Goal: Find specific page/section: Find specific page/section

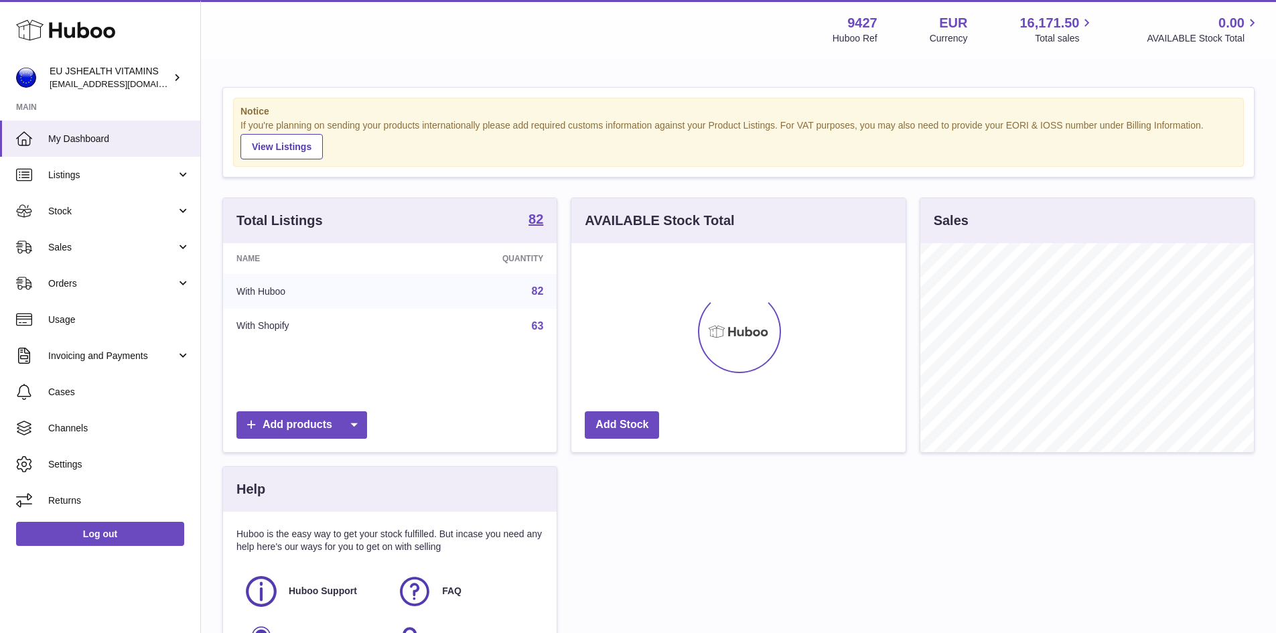
scroll to position [209, 334]
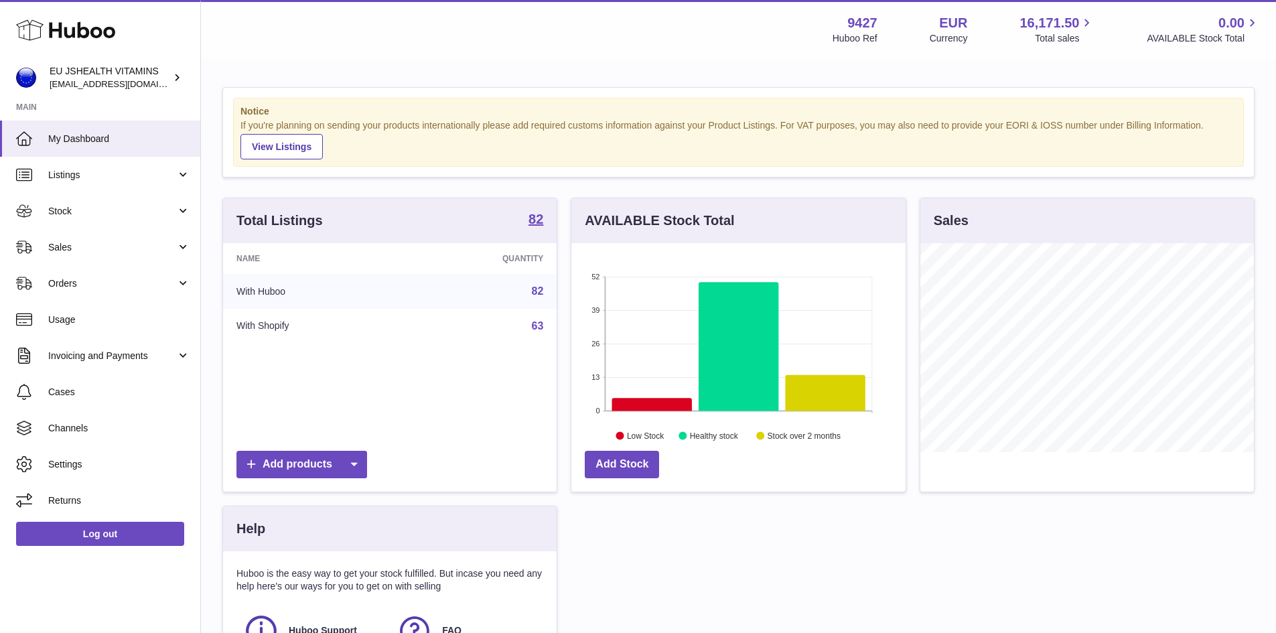
click at [533, 291] on link "82" at bounding box center [538, 290] width 12 height 11
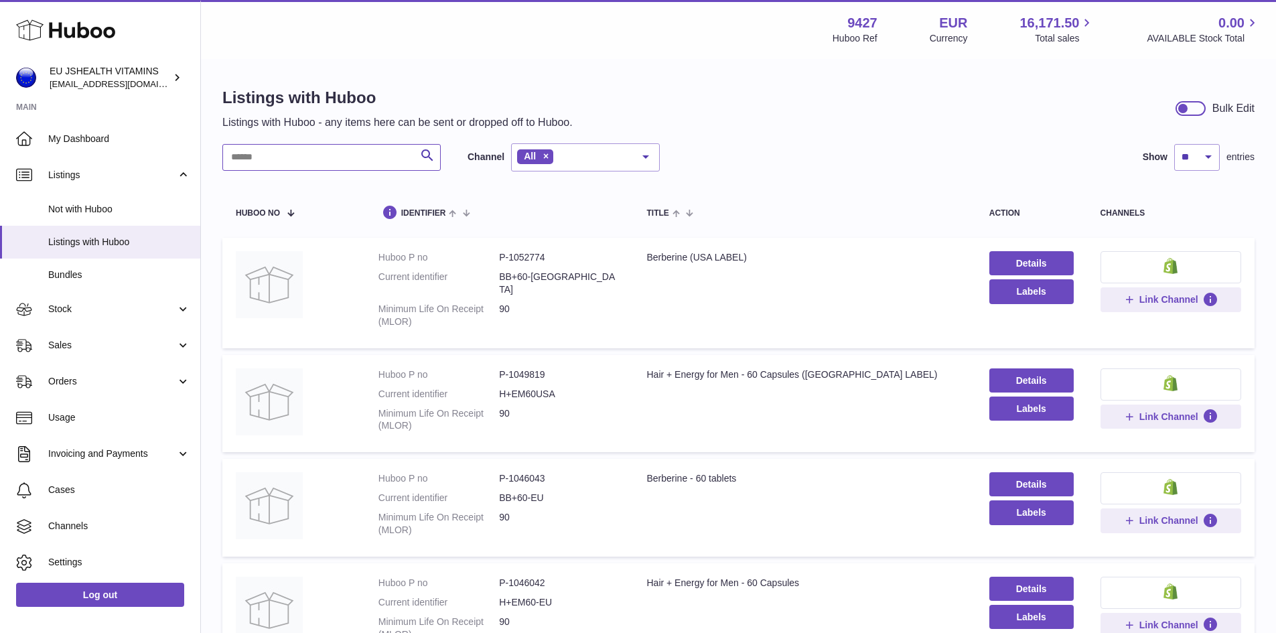
click at [230, 158] on input "text" at bounding box center [331, 157] width 218 height 27
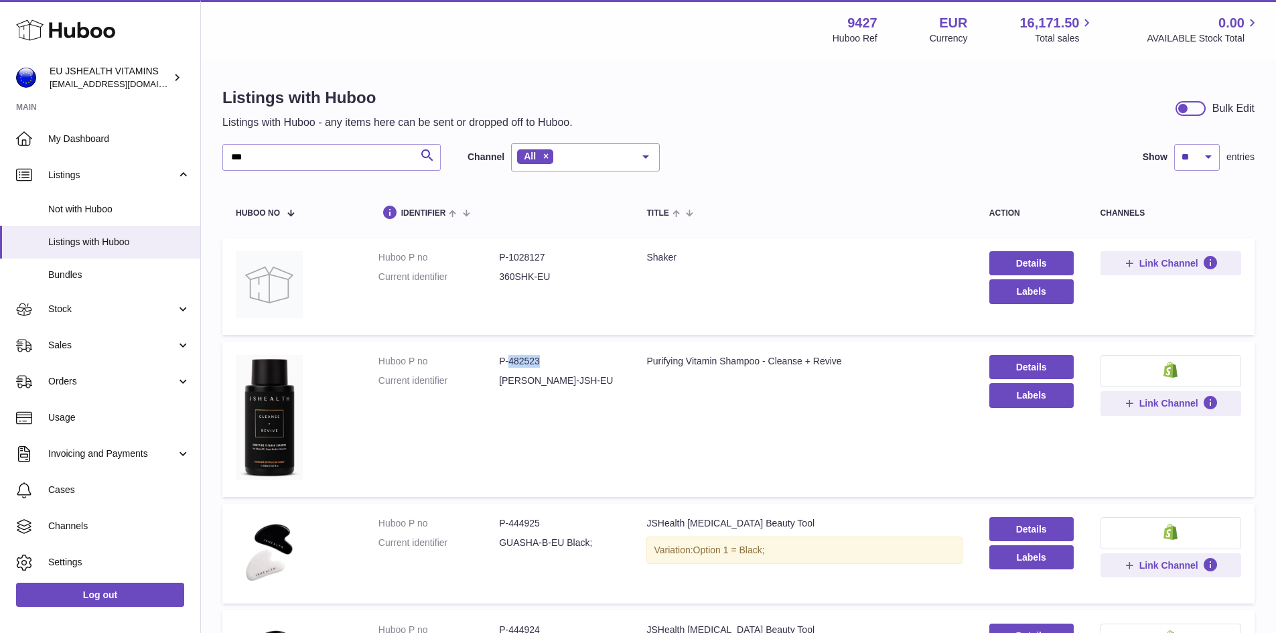
drag, startPoint x: 507, startPoint y: 361, endPoint x: 542, endPoint y: 358, distance: 35.7
click at [542, 358] on dd "P-482523" at bounding box center [559, 361] width 121 height 13
copy dd "482523"
drag, startPoint x: 283, startPoint y: 157, endPoint x: 231, endPoint y: 167, distance: 53.2
click at [231, 167] on input "***" at bounding box center [331, 157] width 218 height 27
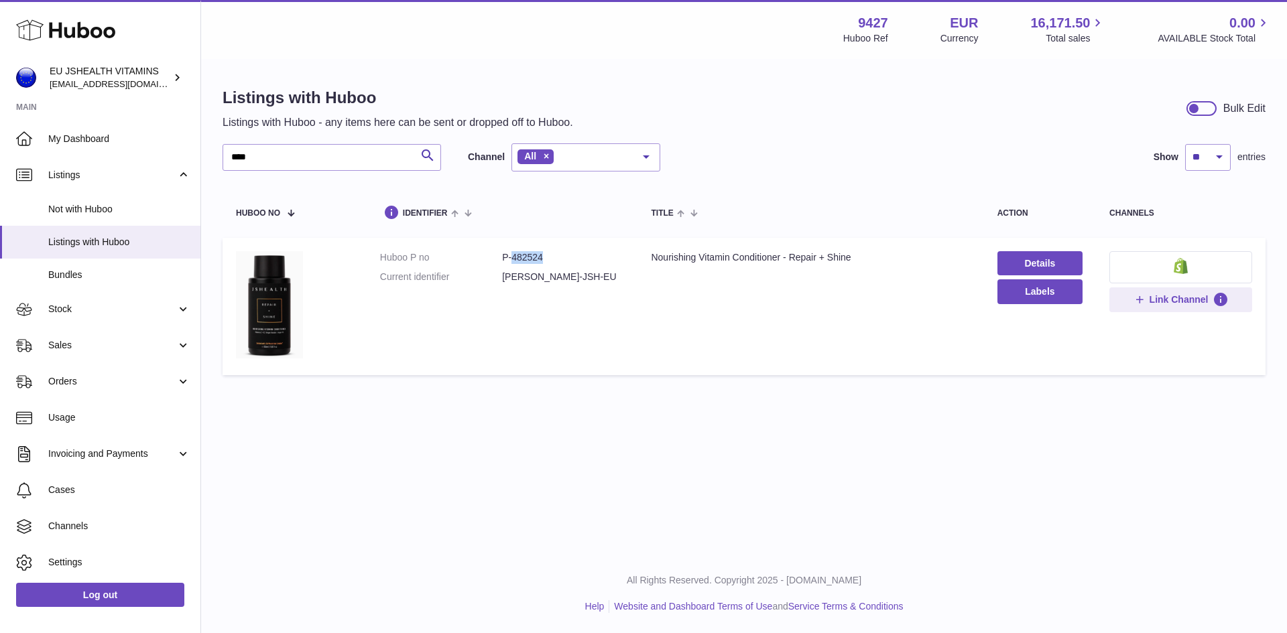
drag, startPoint x: 511, startPoint y: 257, endPoint x: 539, endPoint y: 261, distance: 28.4
click at [545, 257] on dd "P-482524" at bounding box center [563, 257] width 122 height 13
copy dd "482524"
drag, startPoint x: 278, startPoint y: 159, endPoint x: 215, endPoint y: 170, distance: 63.9
click at [215, 170] on div "Listings with Huboo Listings with Huboo - any items here can be sent or dropped…" at bounding box center [743, 234] width 1085 height 348
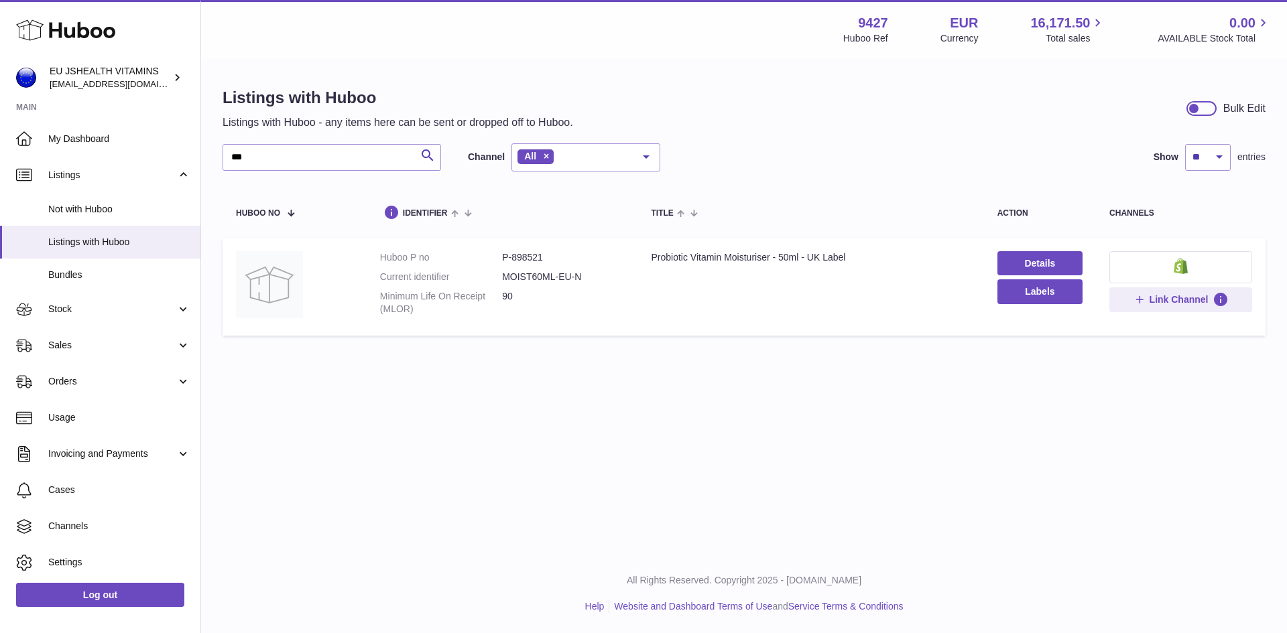
click at [528, 257] on dd "P-898521" at bounding box center [563, 257] width 122 height 13
copy dd "898521"
drag, startPoint x: 261, startPoint y: 149, endPoint x: 221, endPoint y: 161, distance: 41.8
click at [221, 161] on div "Listings with Huboo Listings with Huboo - any items here can be sent or dropped…" at bounding box center [743, 214] width 1085 height 309
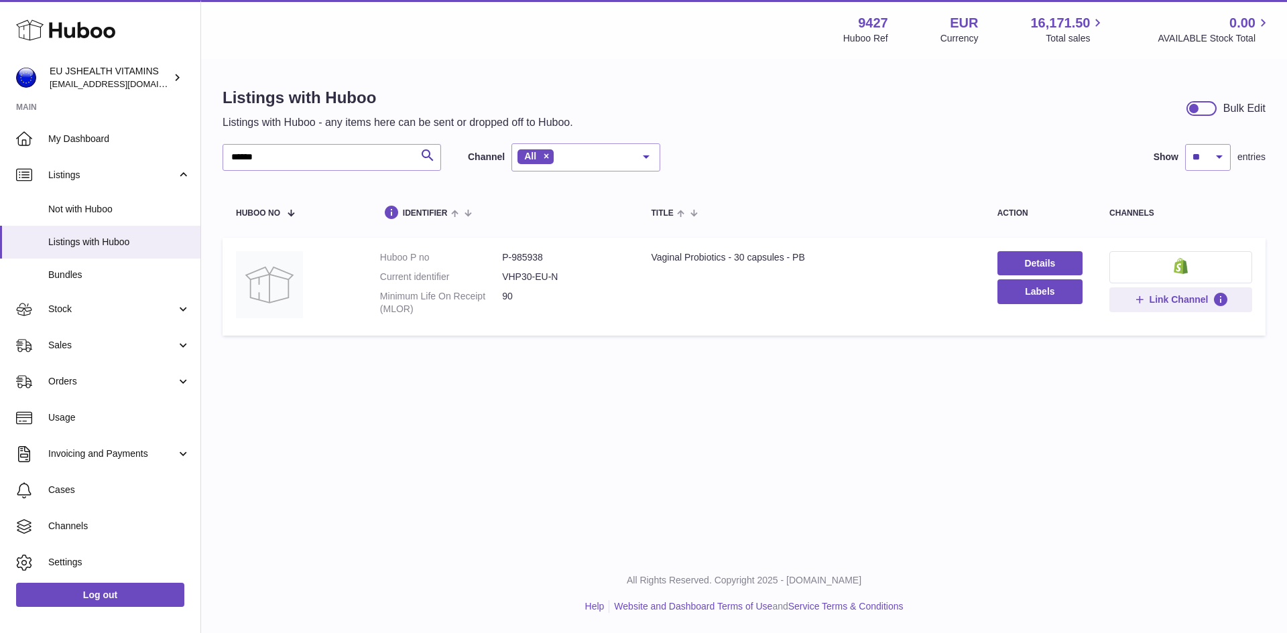
click at [527, 257] on dd "P-985938" at bounding box center [563, 257] width 122 height 13
copy dd "985938"
drag, startPoint x: 266, startPoint y: 159, endPoint x: 228, endPoint y: 163, distance: 38.5
click at [228, 163] on input "******" at bounding box center [331, 157] width 218 height 27
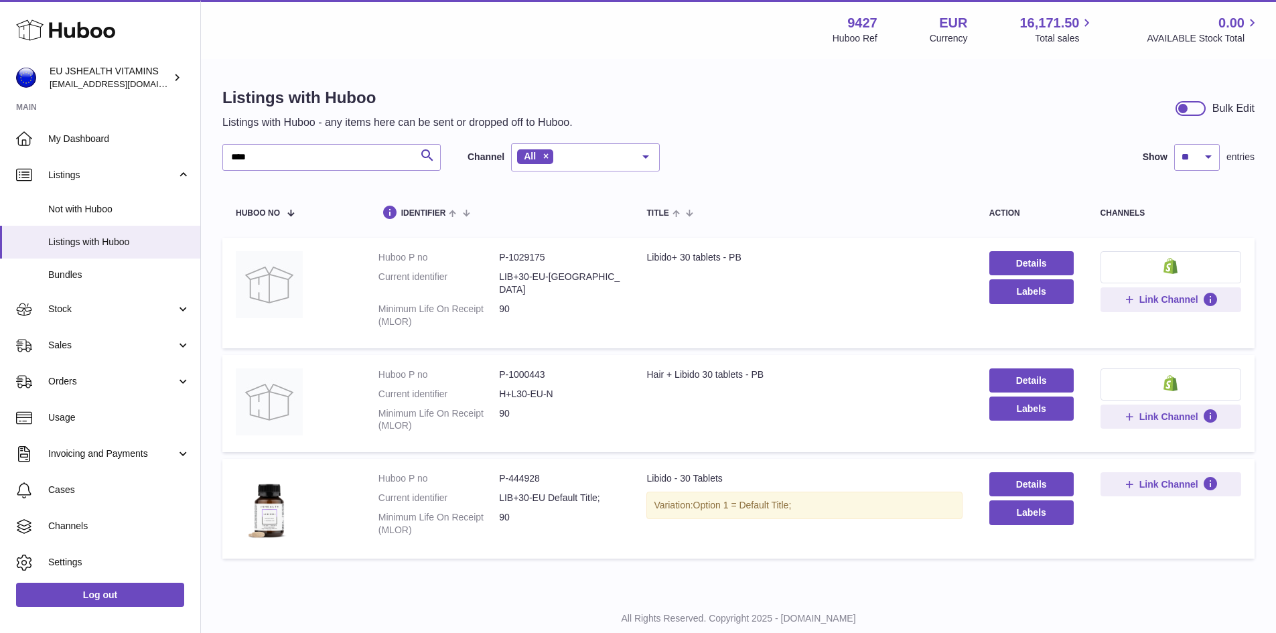
click at [518, 472] on dd "P-444928" at bounding box center [559, 478] width 121 height 13
copy dd "444928"
drag, startPoint x: 256, startPoint y: 157, endPoint x: 219, endPoint y: 170, distance: 38.8
click at [219, 170] on div "Listings with Huboo Listings with Huboo - any items here can be sent or dropped…" at bounding box center [738, 326] width 1075 height 532
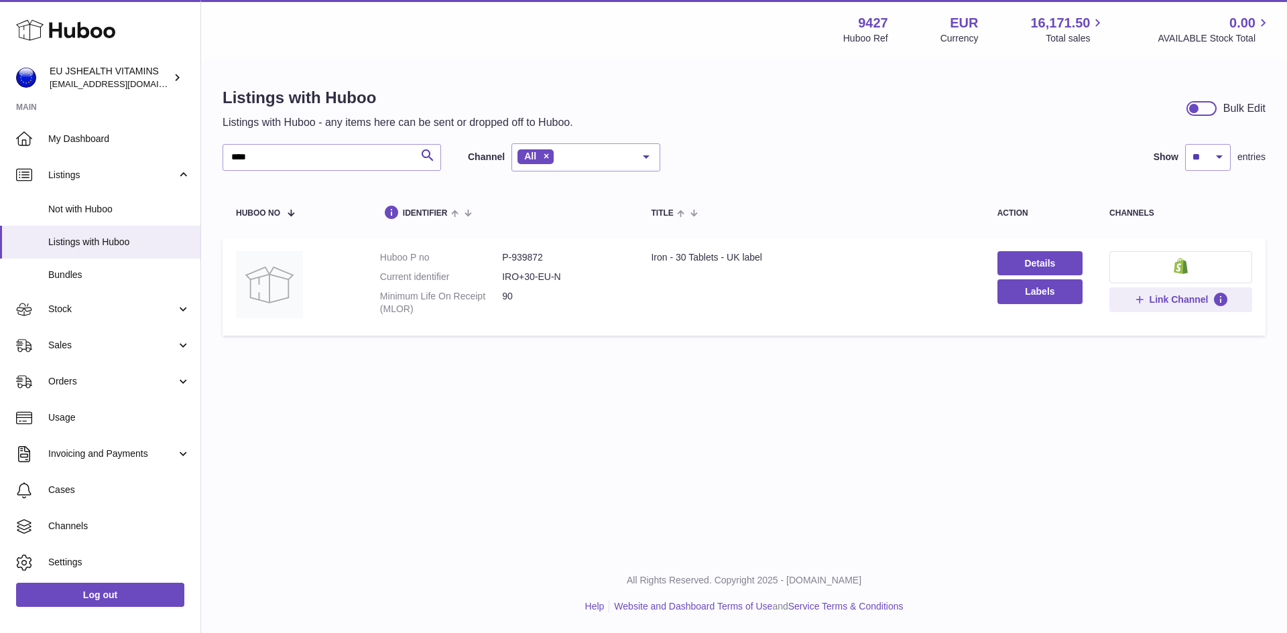
click at [529, 255] on dd "P-939872" at bounding box center [563, 257] width 122 height 13
copy dd "939872"
drag, startPoint x: 267, startPoint y: 159, endPoint x: 222, endPoint y: 159, distance: 44.2
click at [222, 159] on input "****" at bounding box center [331, 157] width 218 height 27
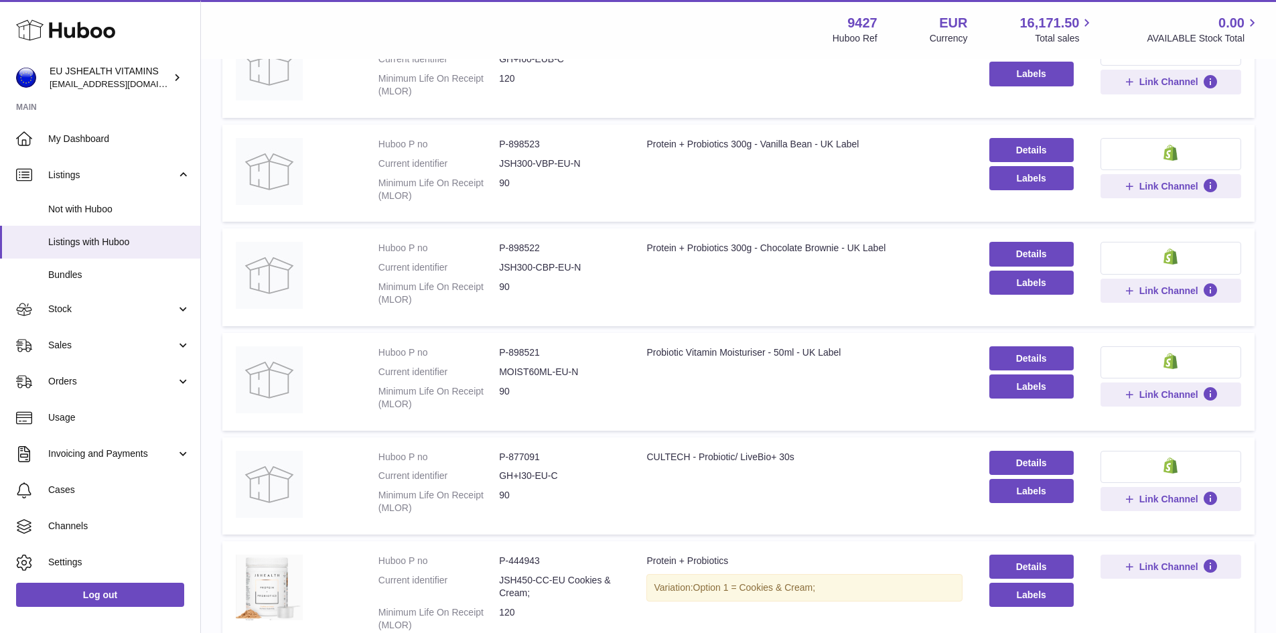
scroll to position [469, 0]
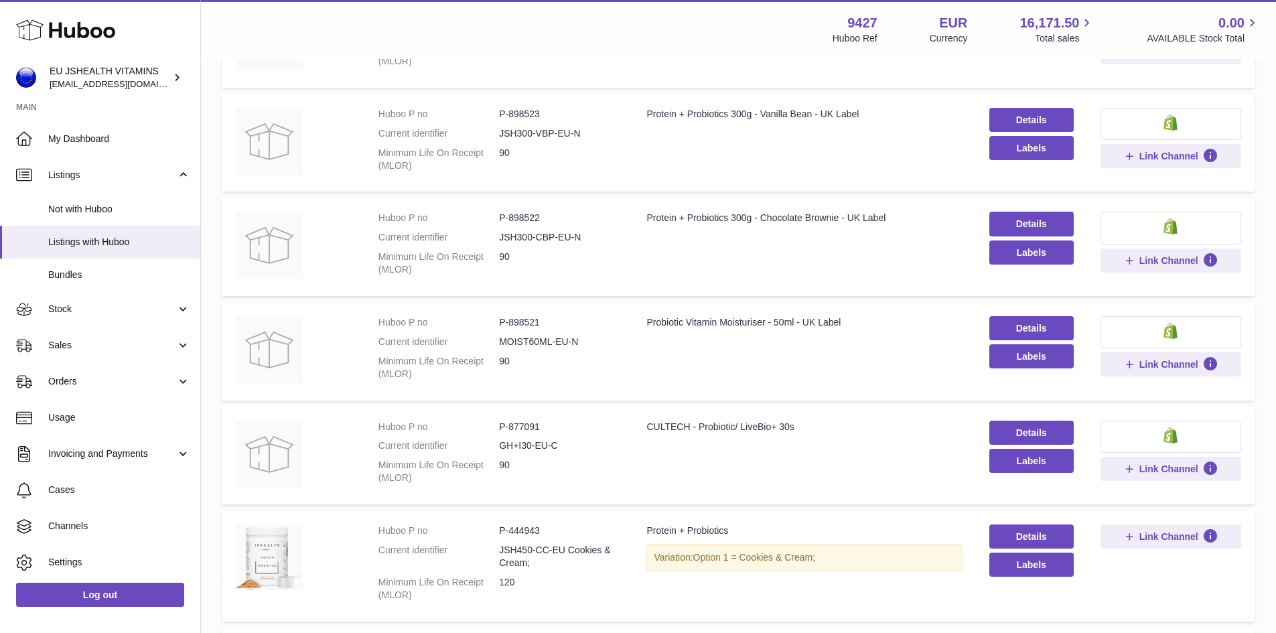
drag, startPoint x: 454, startPoint y: 316, endPoint x: 446, endPoint y: 289, distance: 28.8
drag, startPoint x: 446, startPoint y: 289, endPoint x: 588, endPoint y: 192, distance: 172.3
click at [588, 198] on td "Huboo P no P-898522 Current identifier JSH300-CBP-EU-N Minimum Life On Receipt …" at bounding box center [499, 247] width 269 height 98
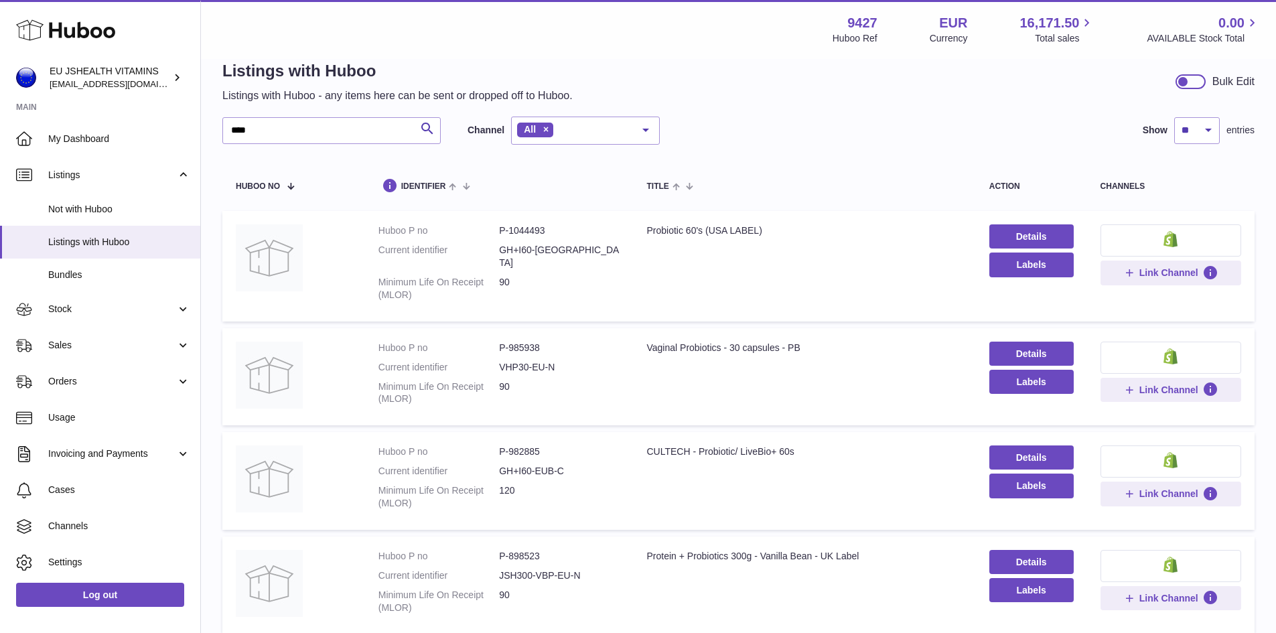
scroll to position [4, 0]
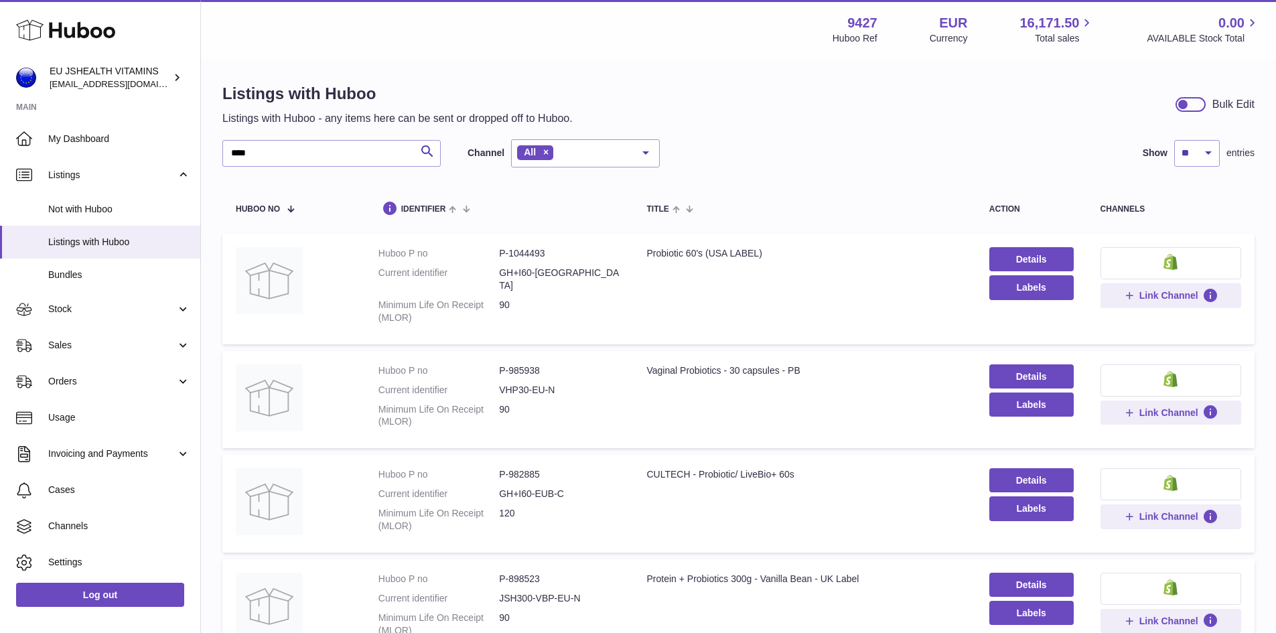
click at [523, 253] on dd "P-1044493" at bounding box center [559, 253] width 121 height 13
copy dd "1044493"
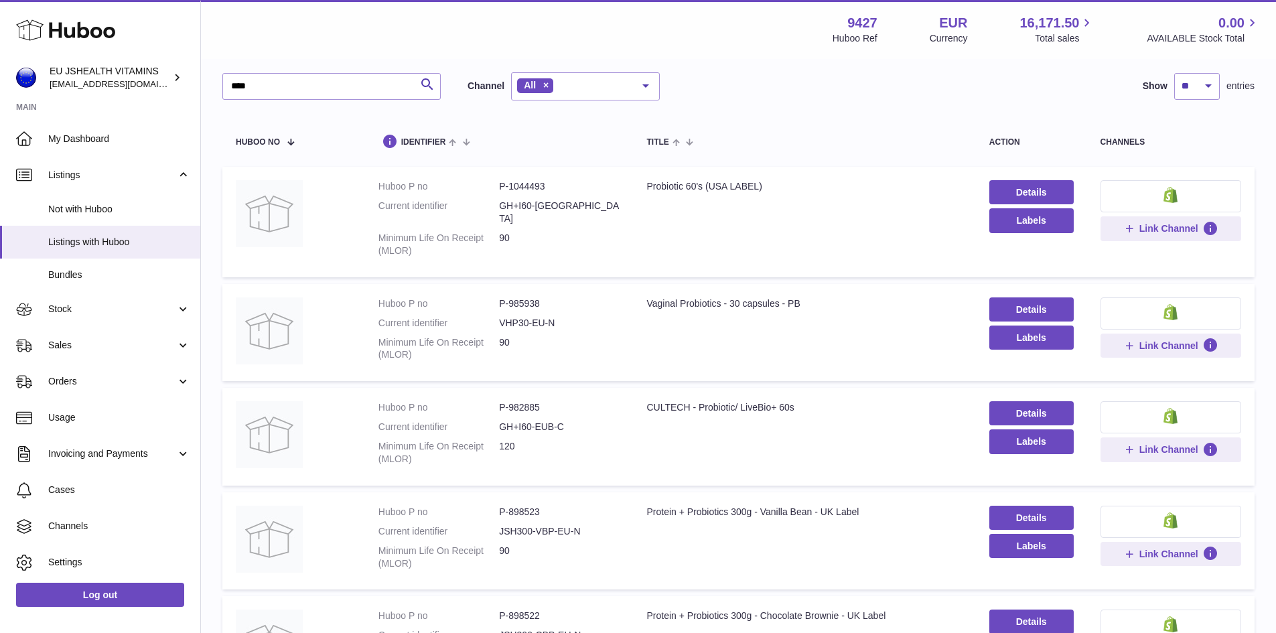
click at [528, 401] on dd "P-982885" at bounding box center [559, 407] width 121 height 13
copy dd "982885"
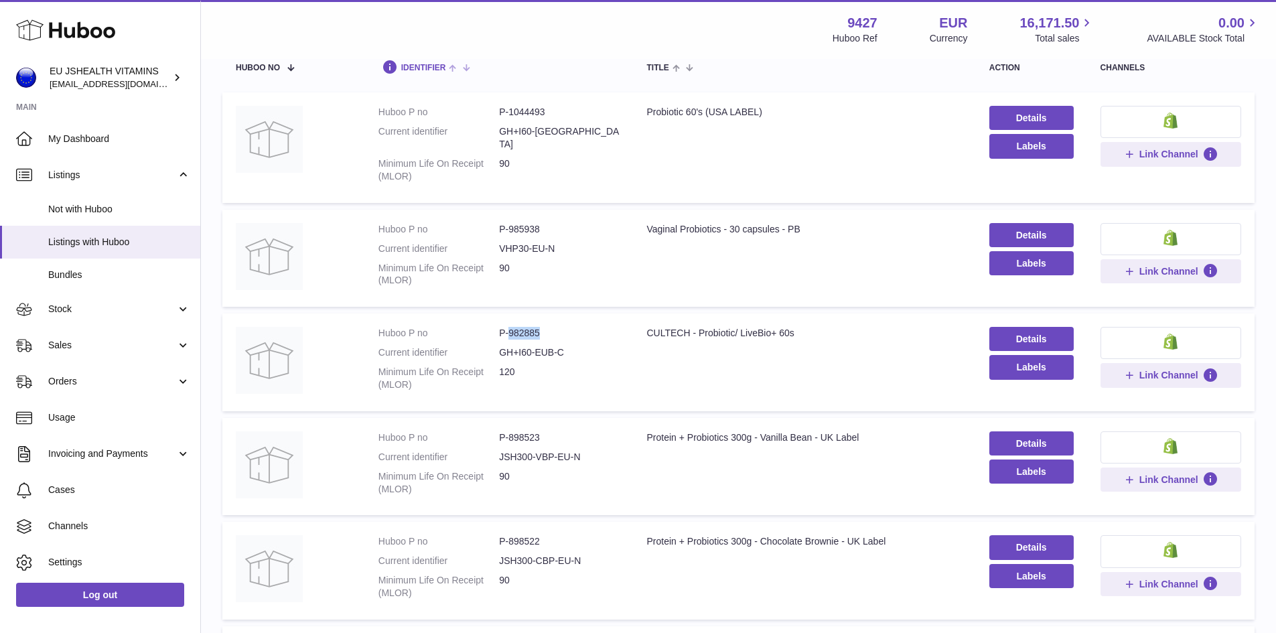
scroll to position [0, 0]
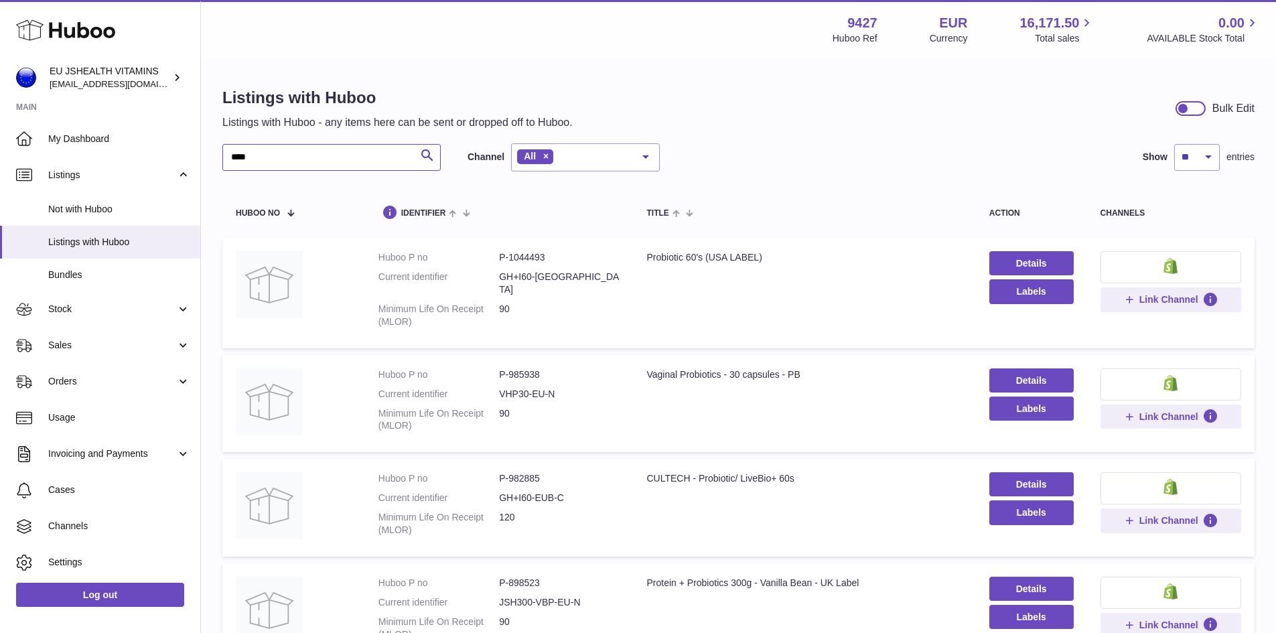
drag, startPoint x: 268, startPoint y: 157, endPoint x: 217, endPoint y: 162, distance: 51.2
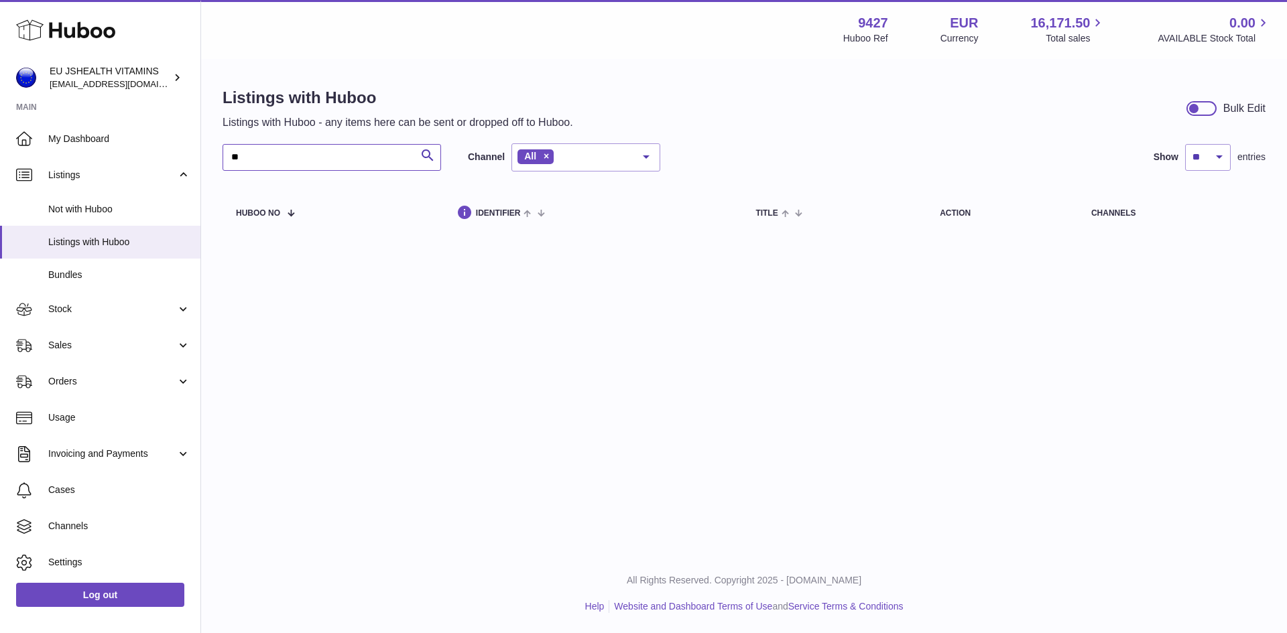
type input "*"
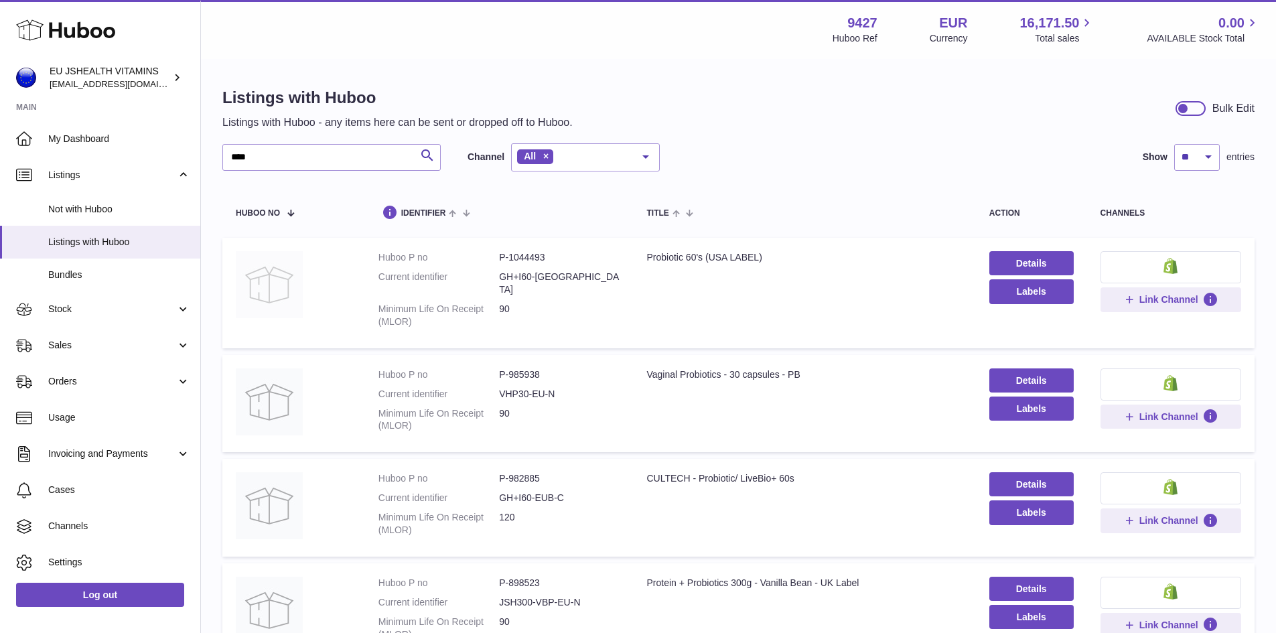
click at [278, 287] on img at bounding box center [269, 284] width 67 height 67
click at [527, 369] on dd "P-985938" at bounding box center [559, 375] width 121 height 13
copy dd "985938"
drag, startPoint x: 256, startPoint y: 155, endPoint x: 222, endPoint y: 164, distance: 34.8
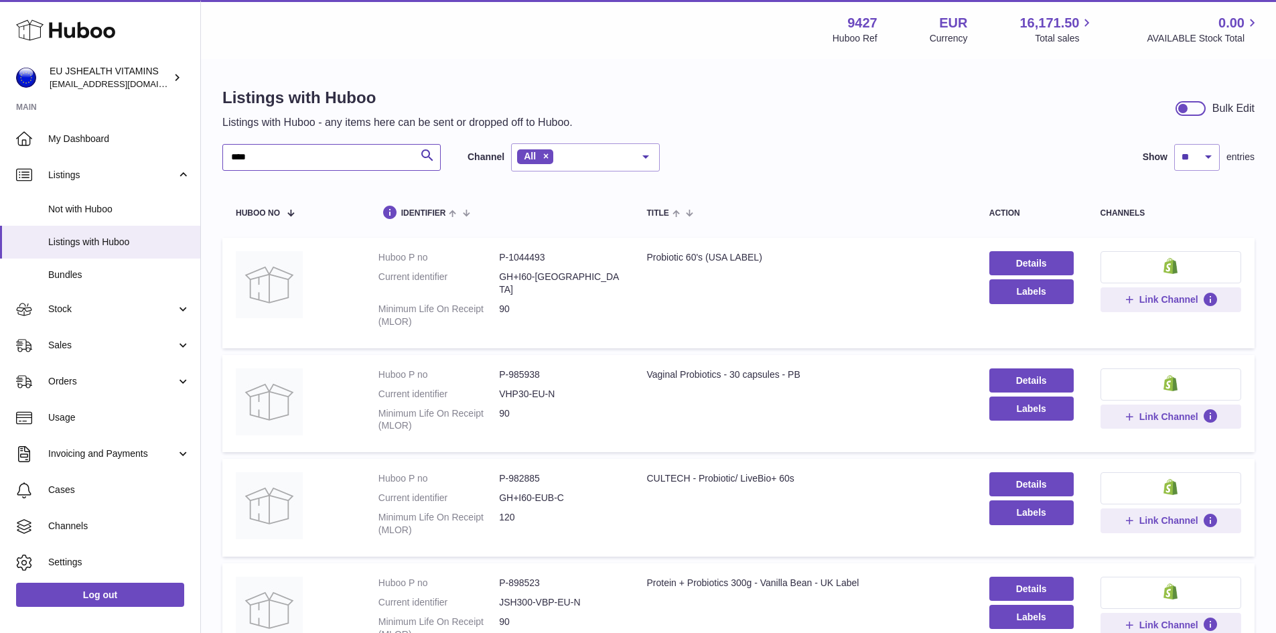
click at [222, 164] on input "****" at bounding box center [331, 157] width 218 height 27
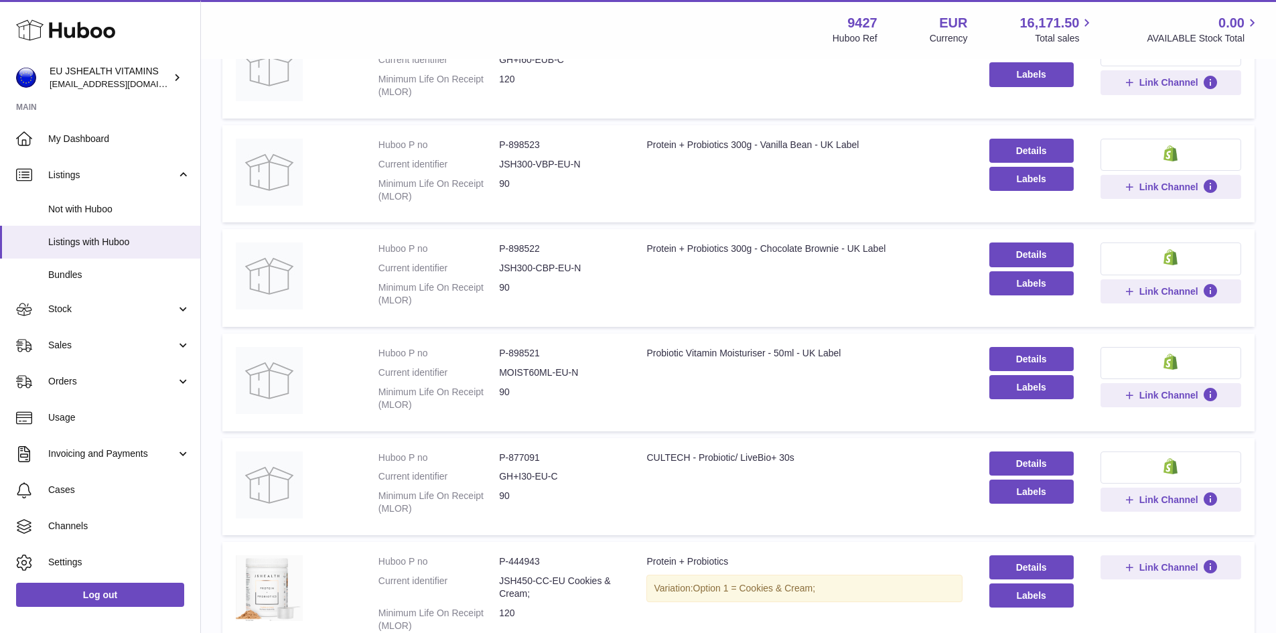
scroll to position [469, 0]
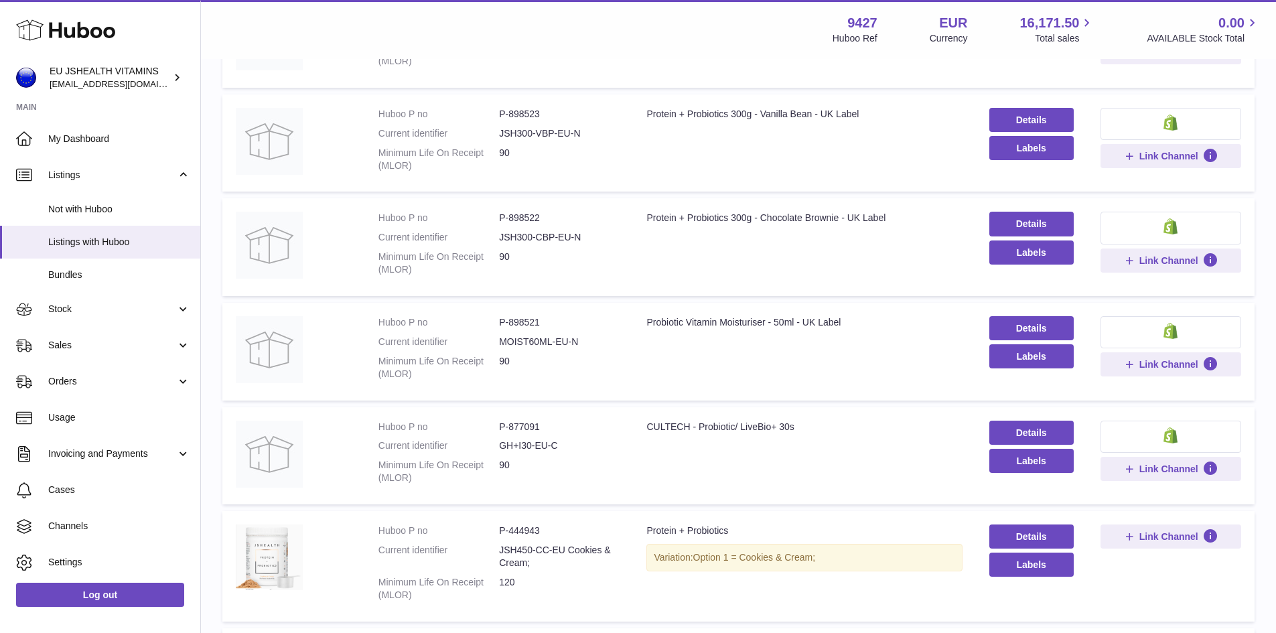
click at [521, 421] on dd "P-877091" at bounding box center [559, 427] width 121 height 13
copy dd "877091"
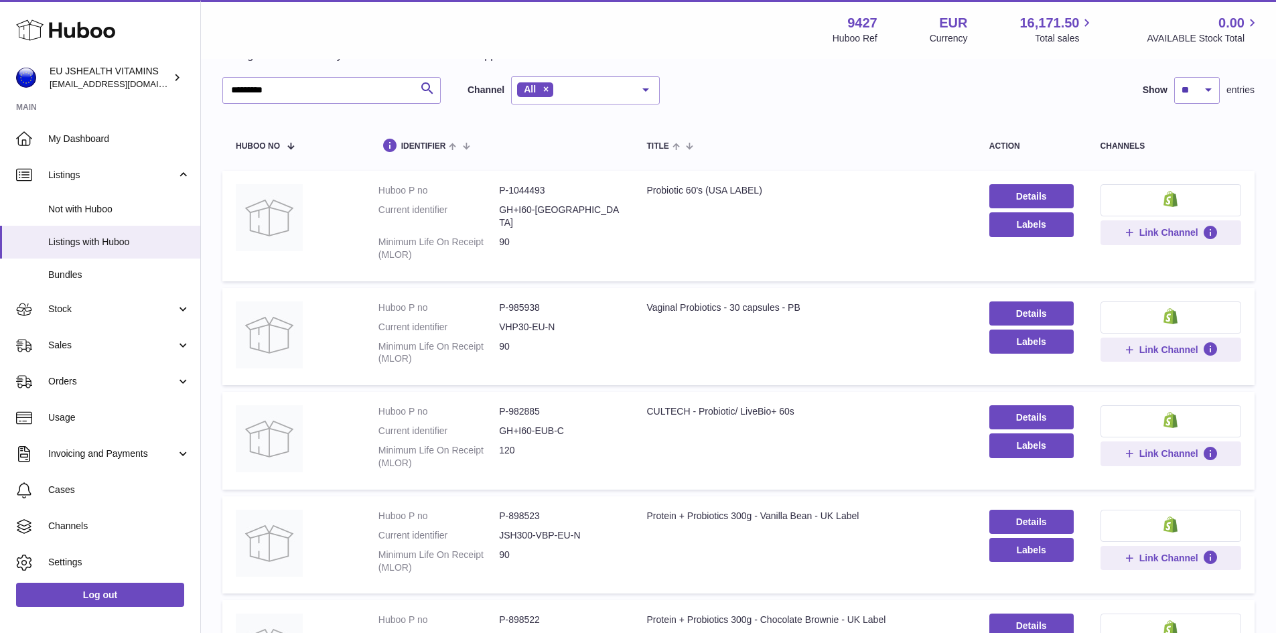
scroll to position [0, 0]
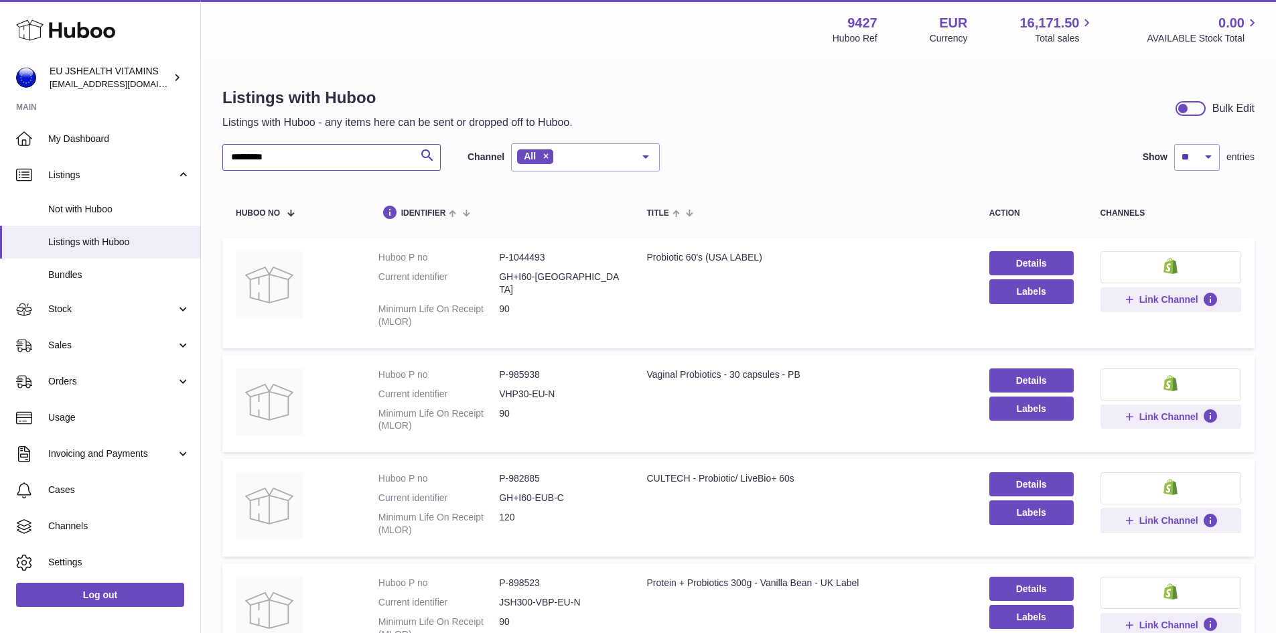
drag, startPoint x: 277, startPoint y: 159, endPoint x: 222, endPoint y: 159, distance: 54.3
click at [222, 159] on input "*********" at bounding box center [331, 157] width 218 height 27
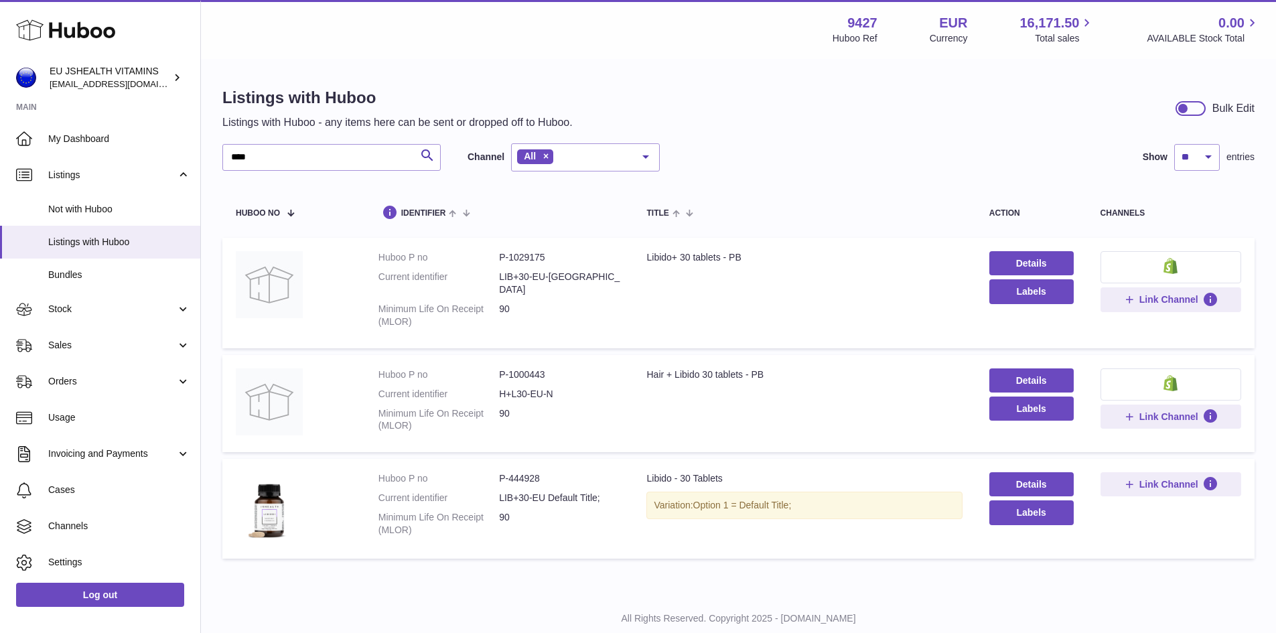
click at [536, 369] on dd "P-1000443" at bounding box center [559, 375] width 121 height 13
drag, startPoint x: 259, startPoint y: 167, endPoint x: 226, endPoint y: 165, distance: 32.9
click at [226, 165] on input "****" at bounding box center [331, 157] width 218 height 27
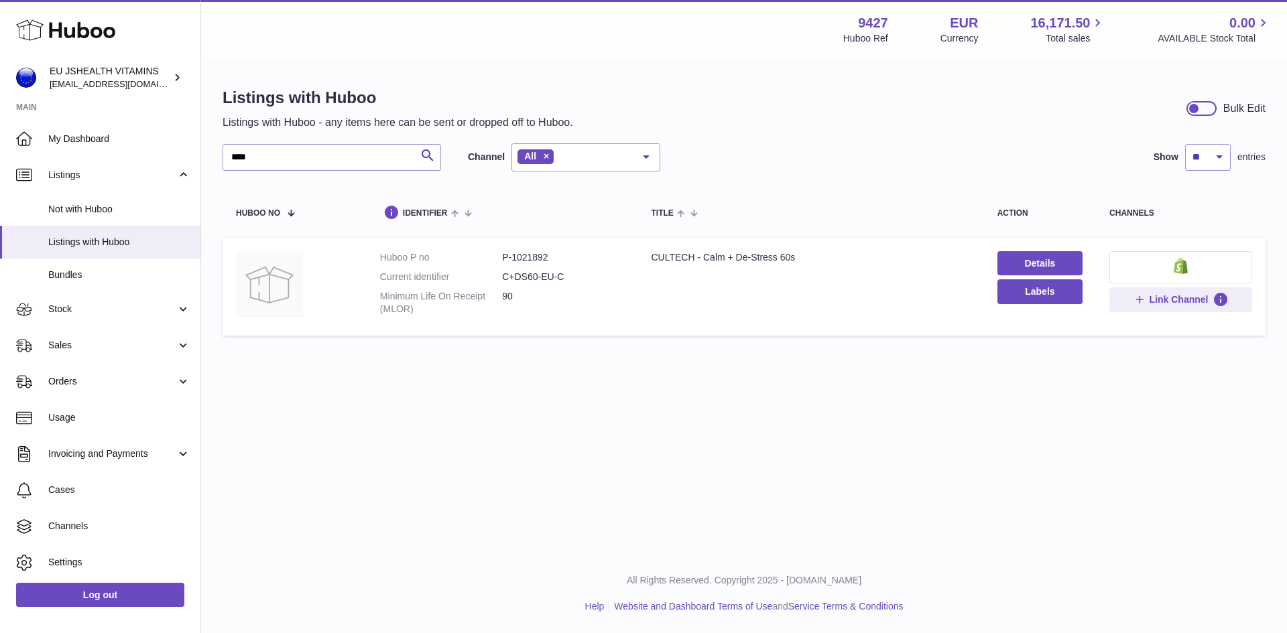
click at [527, 257] on dd "P-1021892" at bounding box center [563, 257] width 122 height 13
drag, startPoint x: 283, startPoint y: 156, endPoint x: 220, endPoint y: 163, distance: 63.4
click at [220, 163] on div "Listings with Huboo Listings with Huboo - any items here can be sent or dropped…" at bounding box center [743, 214] width 1085 height 309
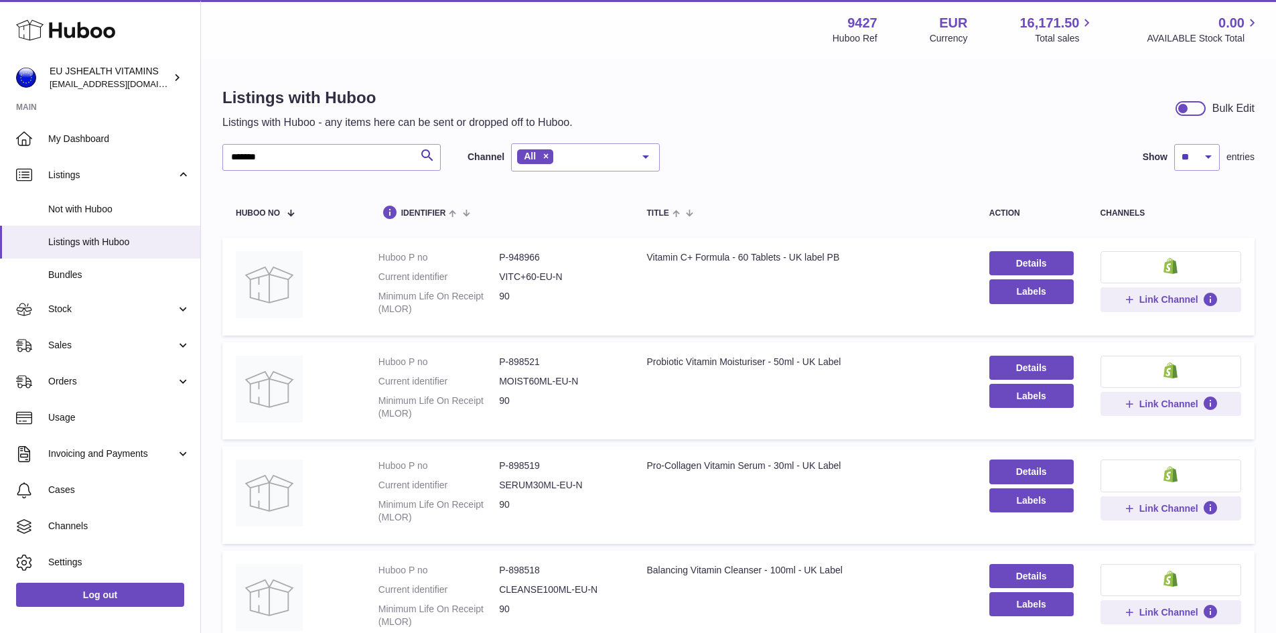
click at [525, 260] on dd "P-948966" at bounding box center [559, 257] width 121 height 13
drag, startPoint x: 289, startPoint y: 159, endPoint x: 149, endPoint y: 130, distance: 143.6
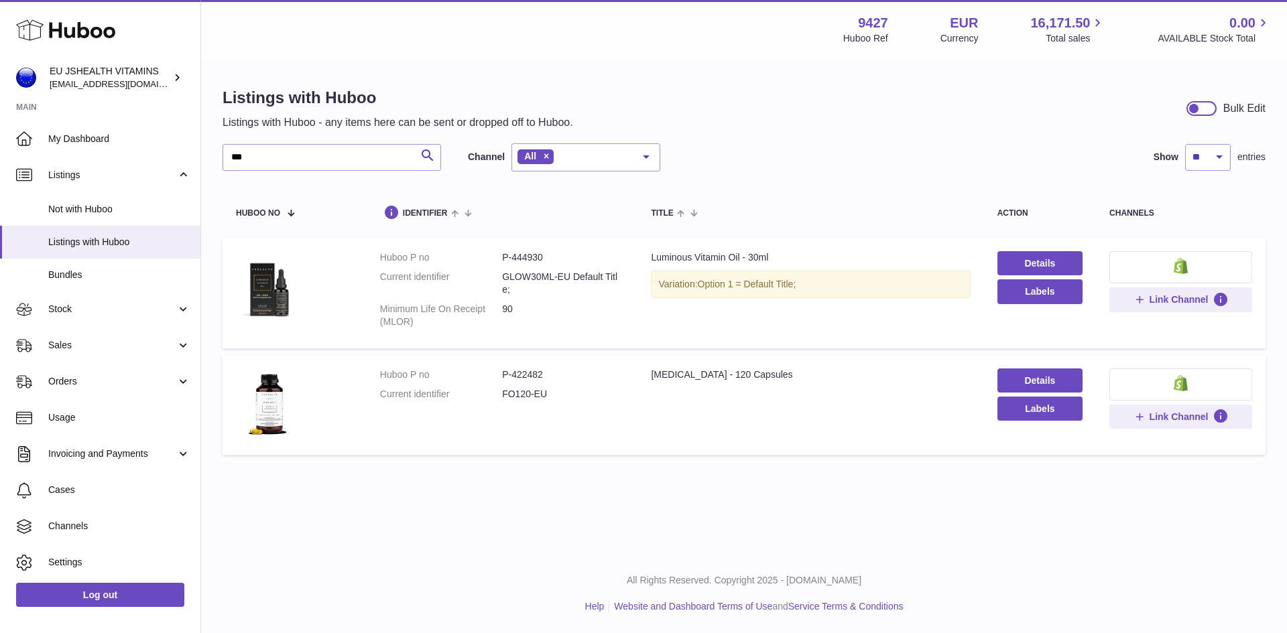
click at [535, 255] on dd "P-444930" at bounding box center [563, 257] width 122 height 13
drag, startPoint x: 261, startPoint y: 153, endPoint x: 208, endPoint y: 162, distance: 53.8
click at [208, 162] on div "Listings with Huboo Listings with Huboo - any items here can be sent or dropped…" at bounding box center [743, 274] width 1085 height 428
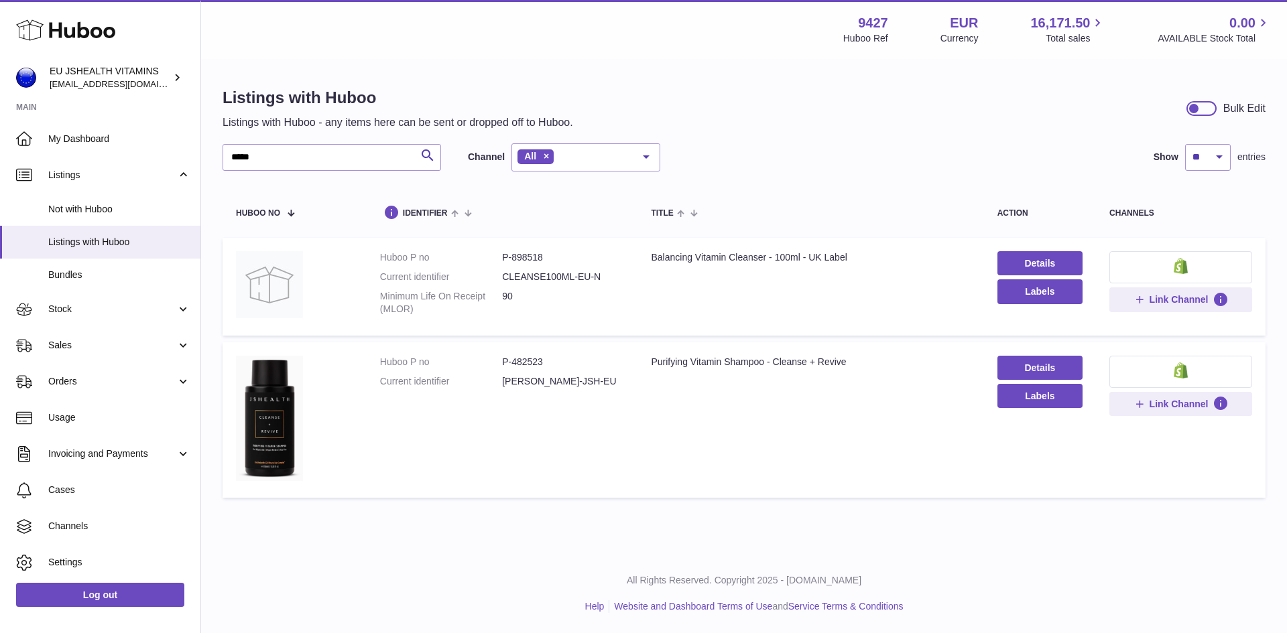
click at [521, 254] on dd "P-898518" at bounding box center [563, 257] width 122 height 13
drag, startPoint x: 308, startPoint y: 159, endPoint x: 180, endPoint y: 153, distance: 127.5
click at [180, 153] on div "Huboo EU JSHEALTH VITAMINS internalAdmin-9427@internal.huboo.com Main My Dashbo…" at bounding box center [643, 316] width 1287 height 633
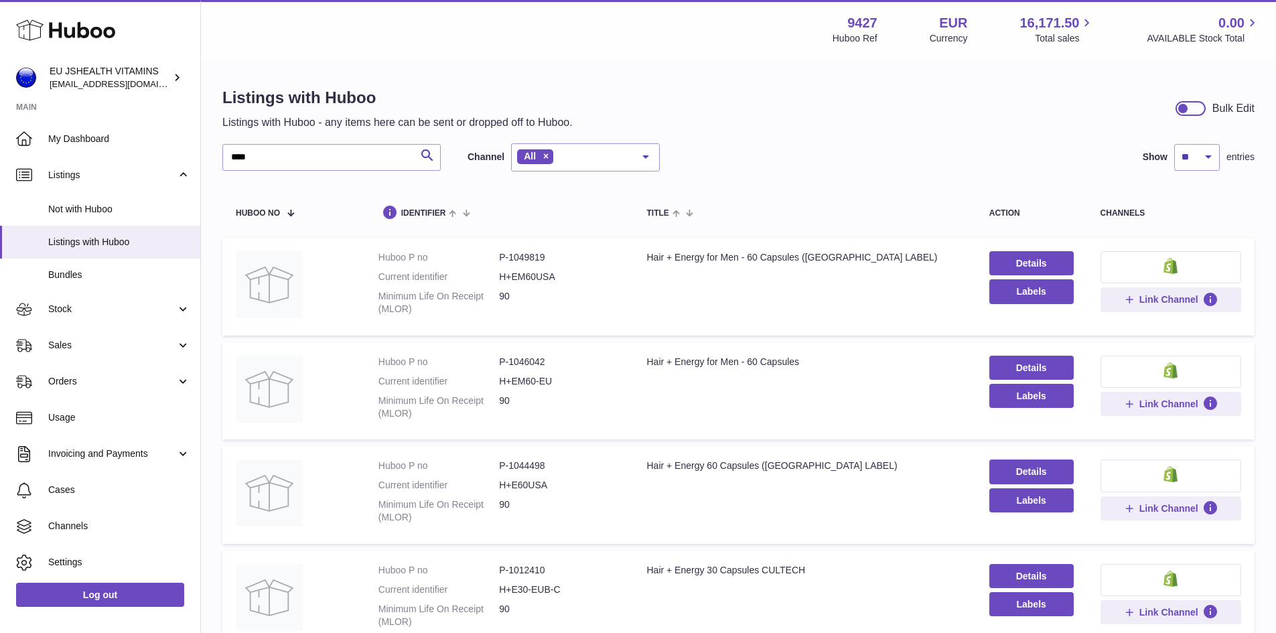
click at [527, 255] on dd "P-1049819" at bounding box center [559, 257] width 121 height 13
click at [530, 364] on dd "P-1046042" at bounding box center [559, 362] width 121 height 13
drag, startPoint x: 294, startPoint y: 157, endPoint x: 178, endPoint y: 167, distance: 117.0
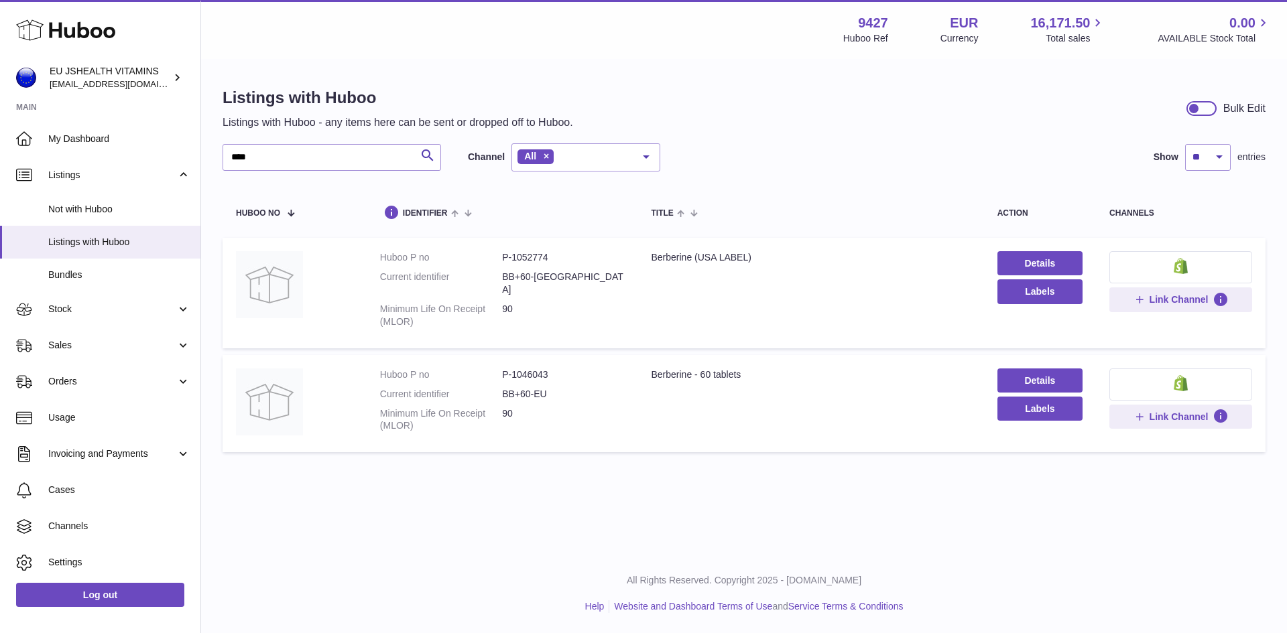
click at [533, 369] on dd "P-1046043" at bounding box center [563, 375] width 122 height 13
drag, startPoint x: 277, startPoint y: 157, endPoint x: 222, endPoint y: 160, distance: 55.0
click at [222, 160] on div "Listings with Huboo Listings with Huboo - any items here can be sent or dropped…" at bounding box center [743, 272] width 1085 height 425
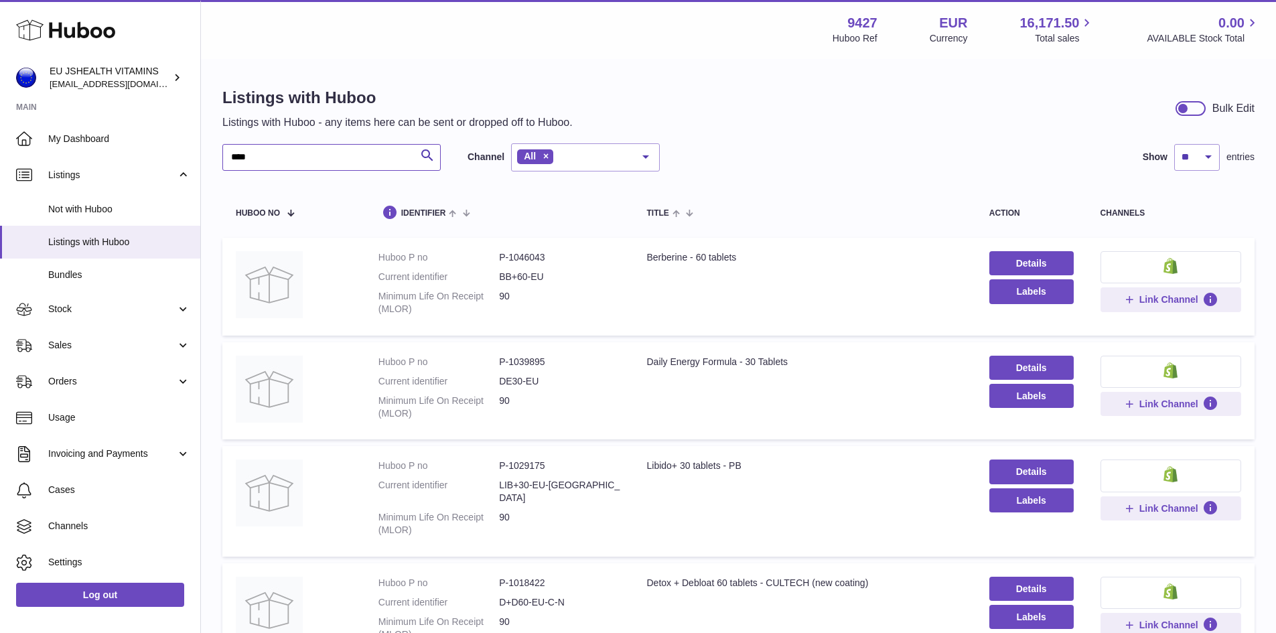
drag, startPoint x: 262, startPoint y: 155, endPoint x: 208, endPoint y: 168, distance: 55.3
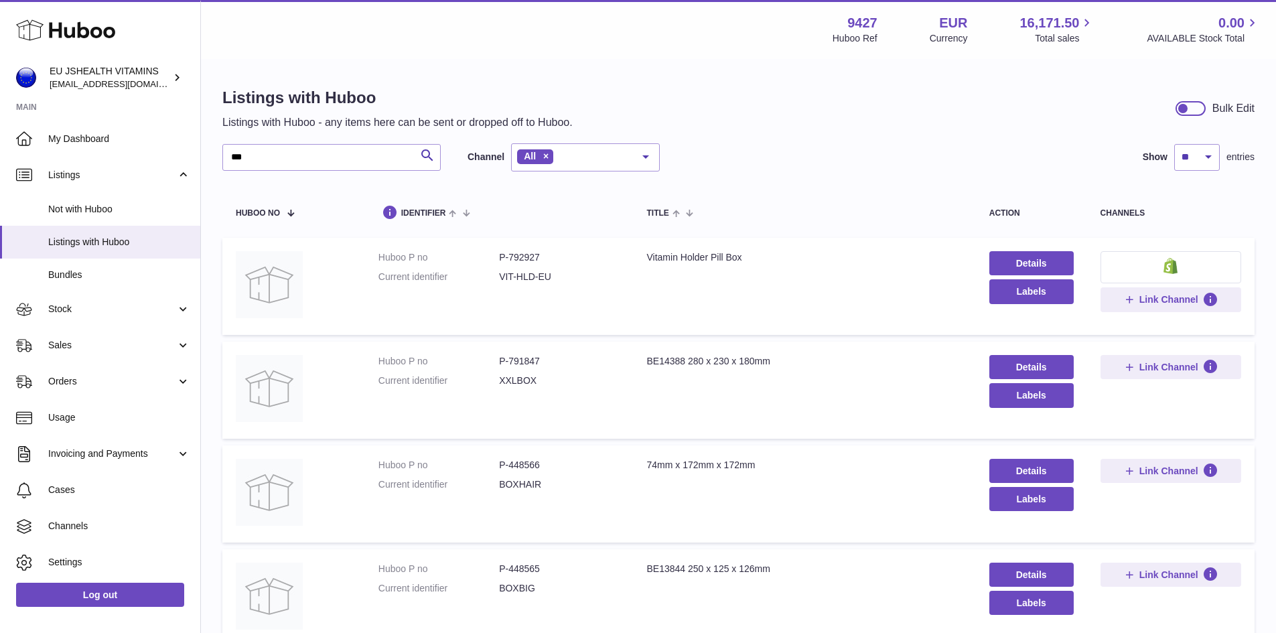
click at [517, 258] on dd "P-792927" at bounding box center [559, 257] width 121 height 13
drag, startPoint x: 259, startPoint y: 163, endPoint x: 219, endPoint y: 161, distance: 40.2
click at [219, 161] on div "Listings with Huboo Listings with Huboo - any items here can be sent or dropped…" at bounding box center [738, 422] width 1075 height 724
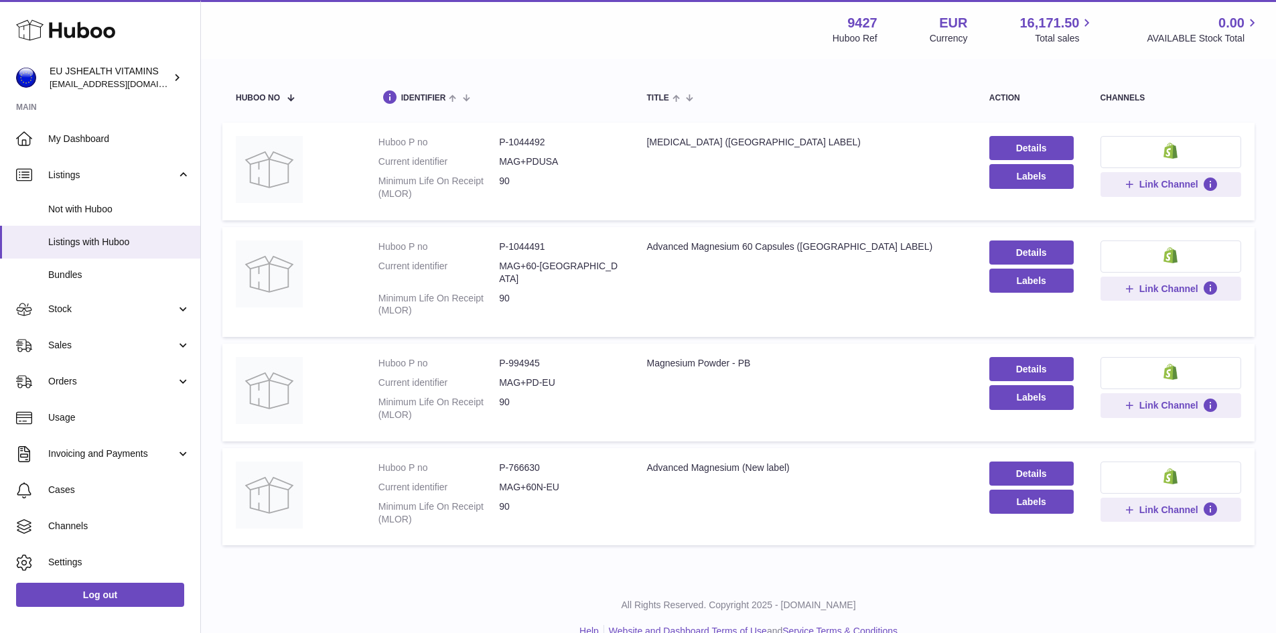
scroll to position [127, 0]
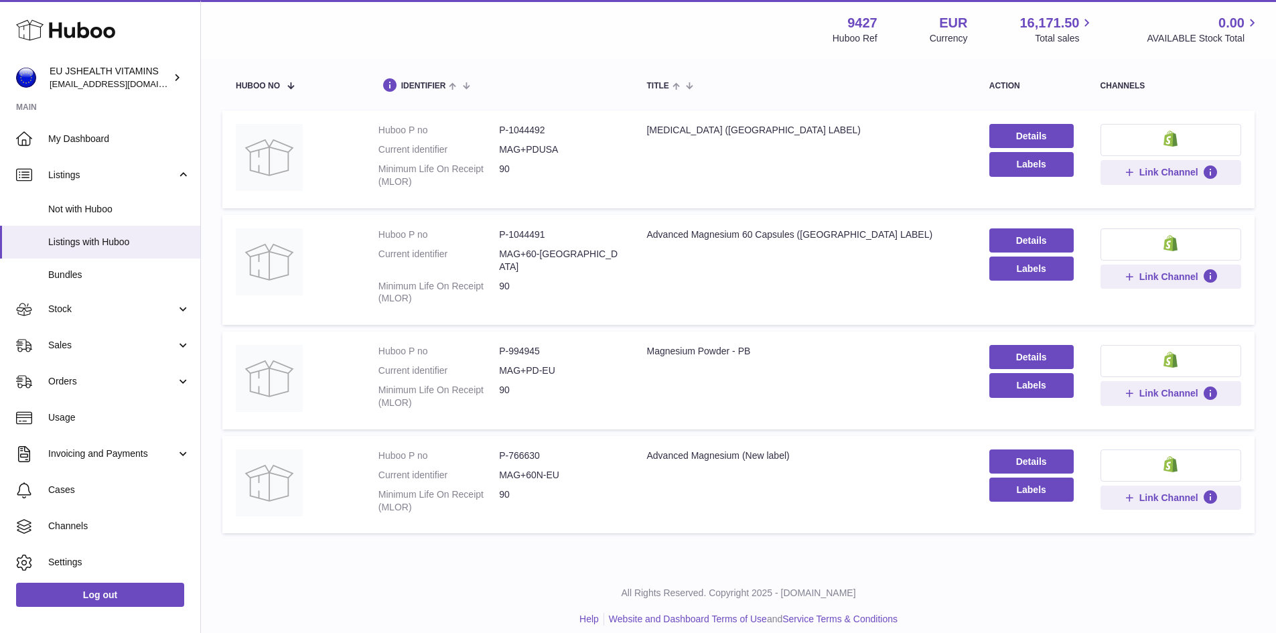
click at [530, 450] on dd "P-766630" at bounding box center [559, 456] width 121 height 13
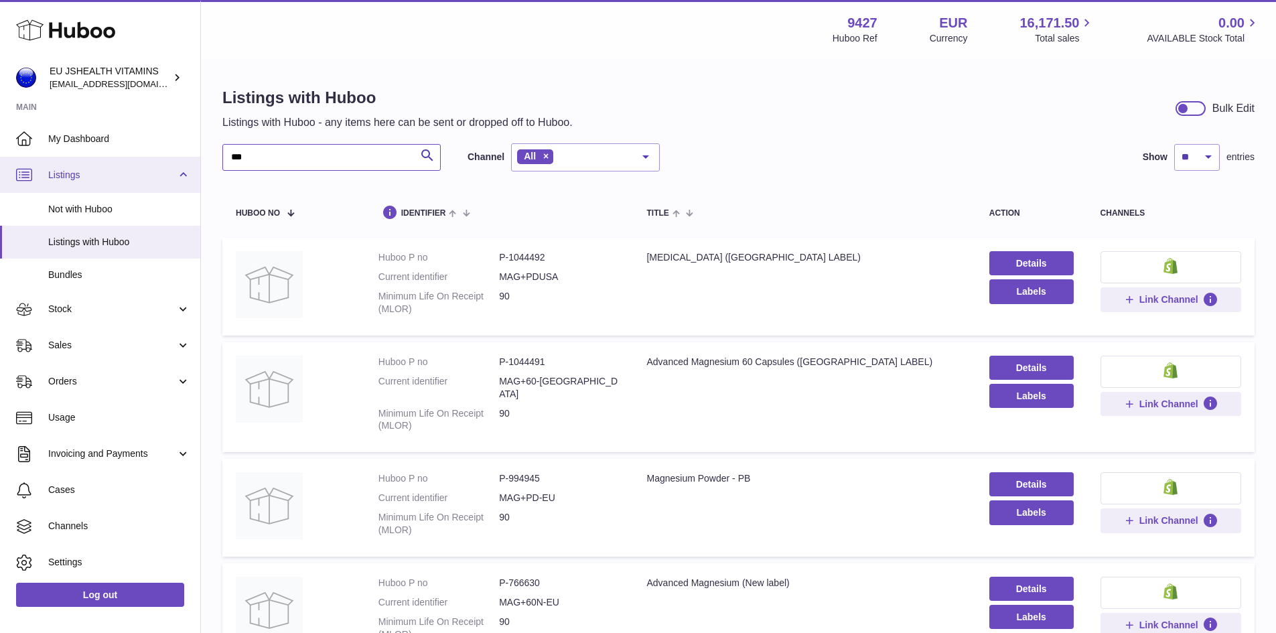
drag, startPoint x: 285, startPoint y: 152, endPoint x: 171, endPoint y: 159, distance: 114.1
click at [171, 159] on div "Huboo EU JSHEALTH VITAMINS internalAdmin-9427@internal.huboo.com Main My Dashbo…" at bounding box center [638, 386] width 1276 height 773
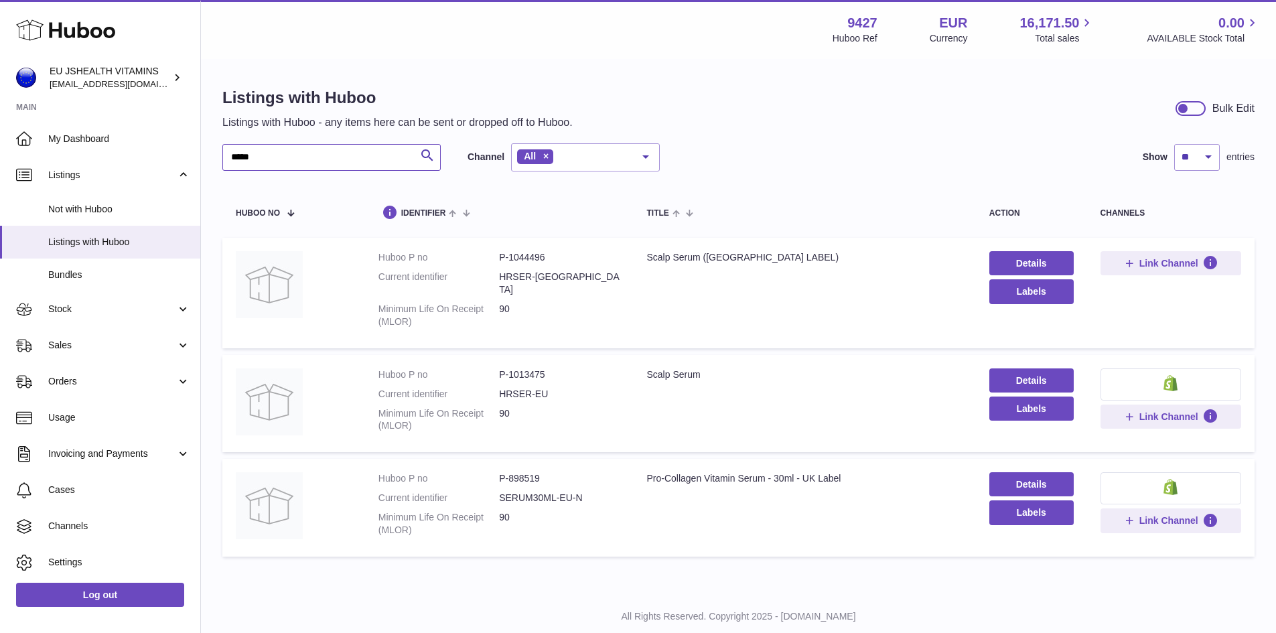
type input "*****"
click at [527, 369] on dd "P-1013475" at bounding box center [559, 375] width 121 height 13
